Goal: Task Accomplishment & Management: Manage account settings

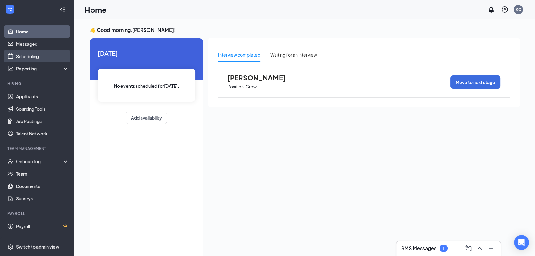
click at [33, 55] on link "Scheduling" at bounding box center [42, 56] width 53 height 12
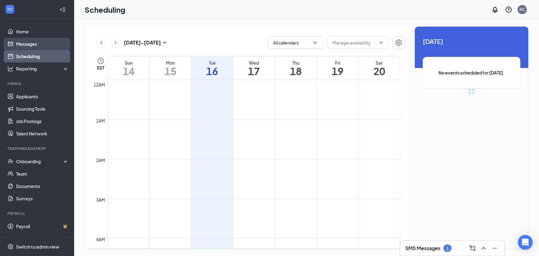
scroll to position [303, 0]
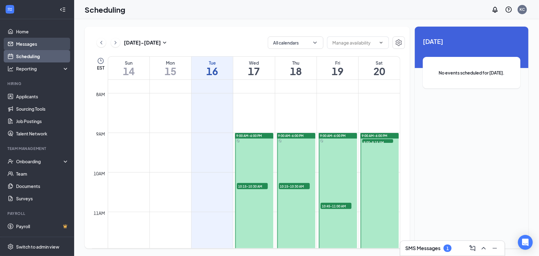
click at [36, 42] on link "Messages" at bounding box center [42, 44] width 53 height 12
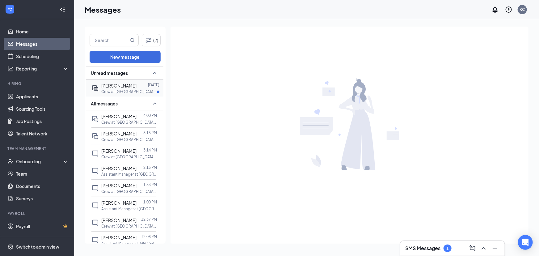
click at [129, 89] on p "Crew at [GEOGRAPHIC_DATA] - By [PERSON_NAME]" at bounding box center [129, 91] width 56 height 5
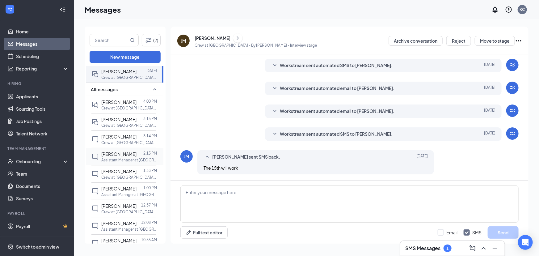
scroll to position [56, 0]
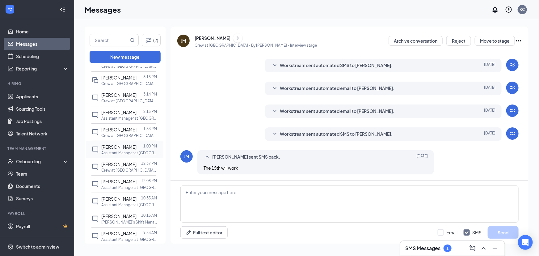
click at [119, 150] on p "Assistant Manager at [GEOGRAPHIC_DATA] - By [PERSON_NAME]" at bounding box center [129, 152] width 56 height 5
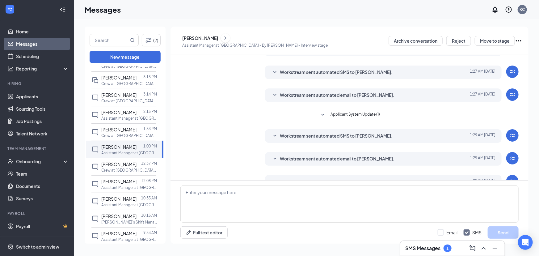
scroll to position [113, 0]
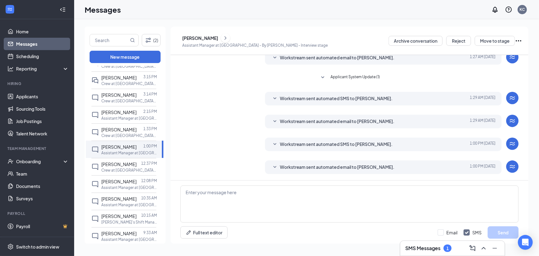
click at [277, 167] on div "Workstream sent automated email to [PERSON_NAME]. [DATE] 1:00 PM" at bounding box center [383, 166] width 224 height 7
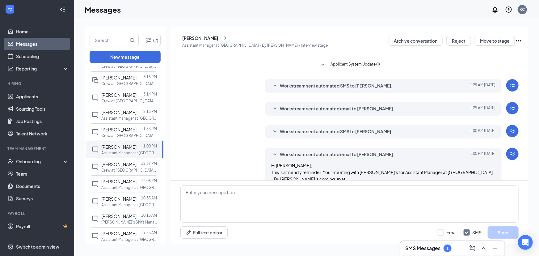
scroll to position [191, 0]
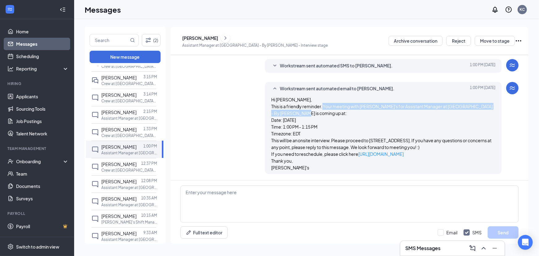
drag, startPoint x: 321, startPoint y: 107, endPoint x: 331, endPoint y: 112, distance: 11.2
click at [331, 112] on p "This is a friendly reminder. Your meeting with [PERSON_NAME]'s for Assistant Ma…" at bounding box center [383, 110] width 224 height 14
click at [276, 138] on p "This will be an onsite interview. Please proceed to [STREET_ADDRESS]. If you ha…" at bounding box center [383, 144] width 224 height 14
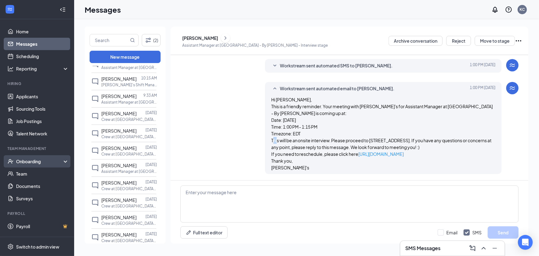
scroll to position [196, 0]
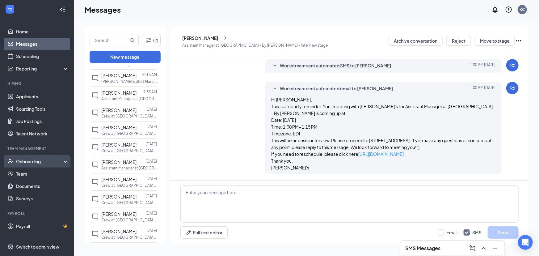
click at [32, 161] on div "Onboarding" at bounding box center [40, 161] width 48 height 6
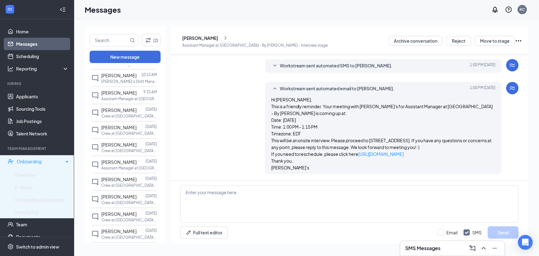
click at [34, 161] on div "Onboarding" at bounding box center [40, 161] width 47 height 6
